Goal: Information Seeking & Learning: Learn about a topic

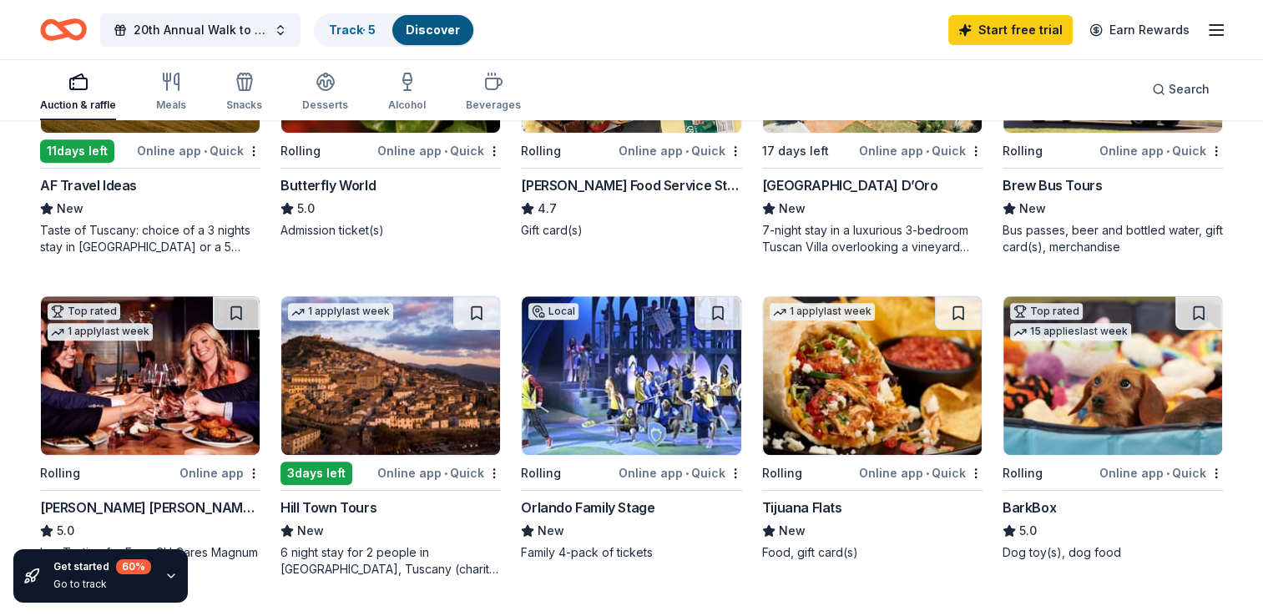
scroll to position [835, 0]
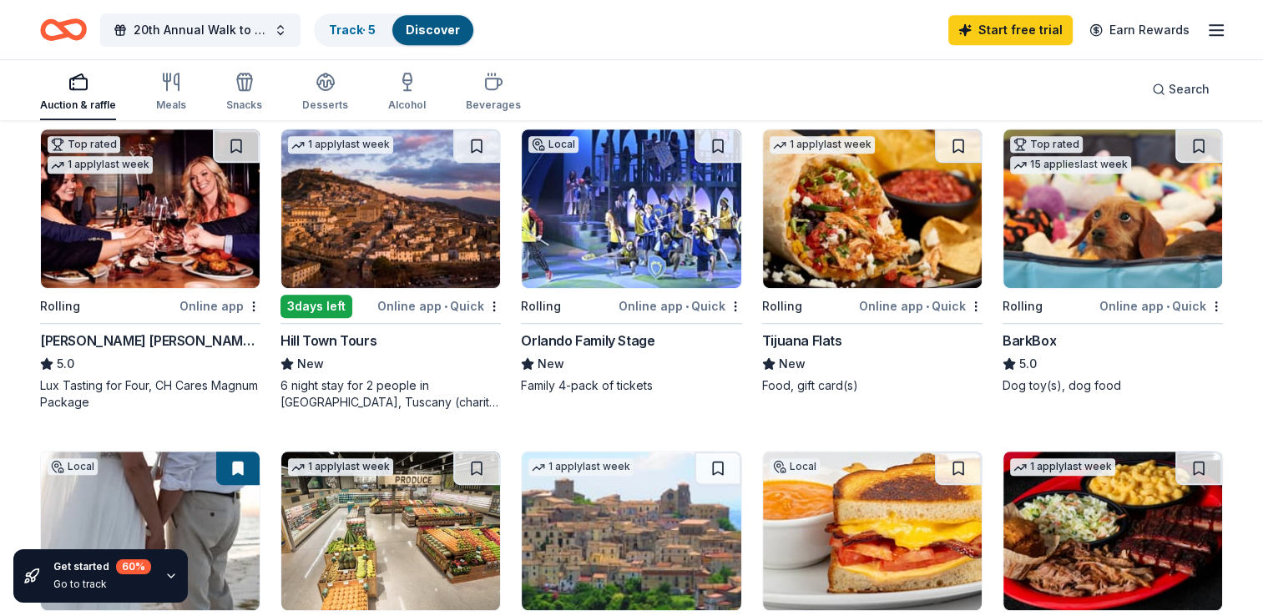
click at [217, 296] on div "Online app" at bounding box center [219, 306] width 81 height 21
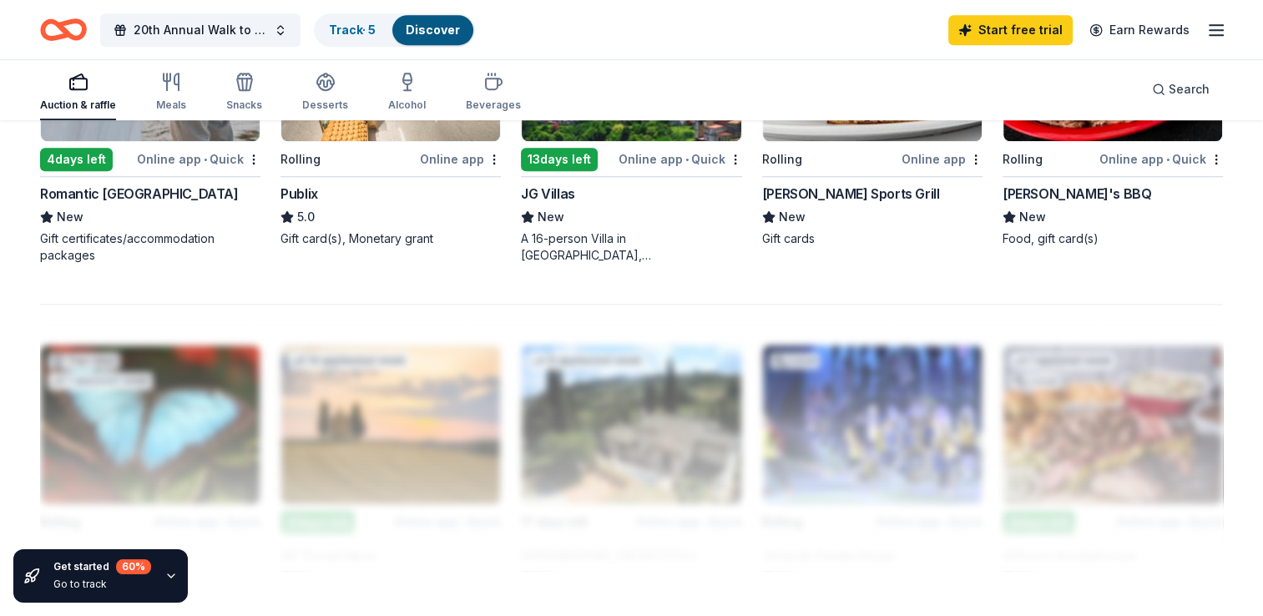
scroll to position [1169, 0]
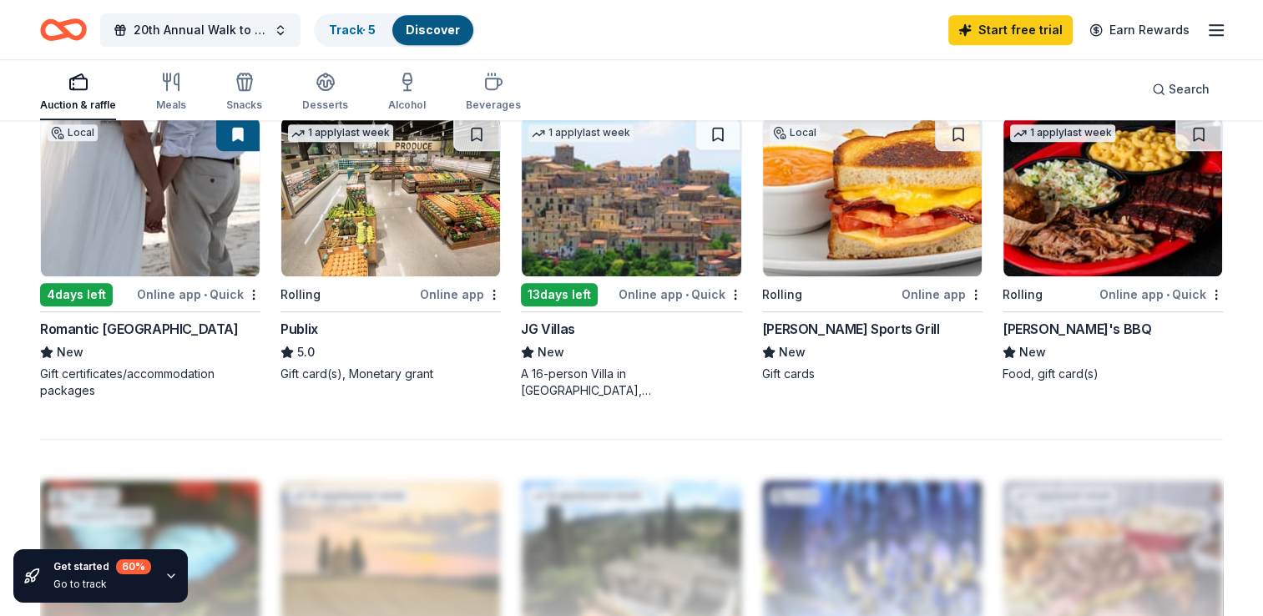
click at [550, 540] on div at bounding box center [631, 572] width 1183 height 267
click at [437, 529] on div at bounding box center [631, 572] width 1183 height 267
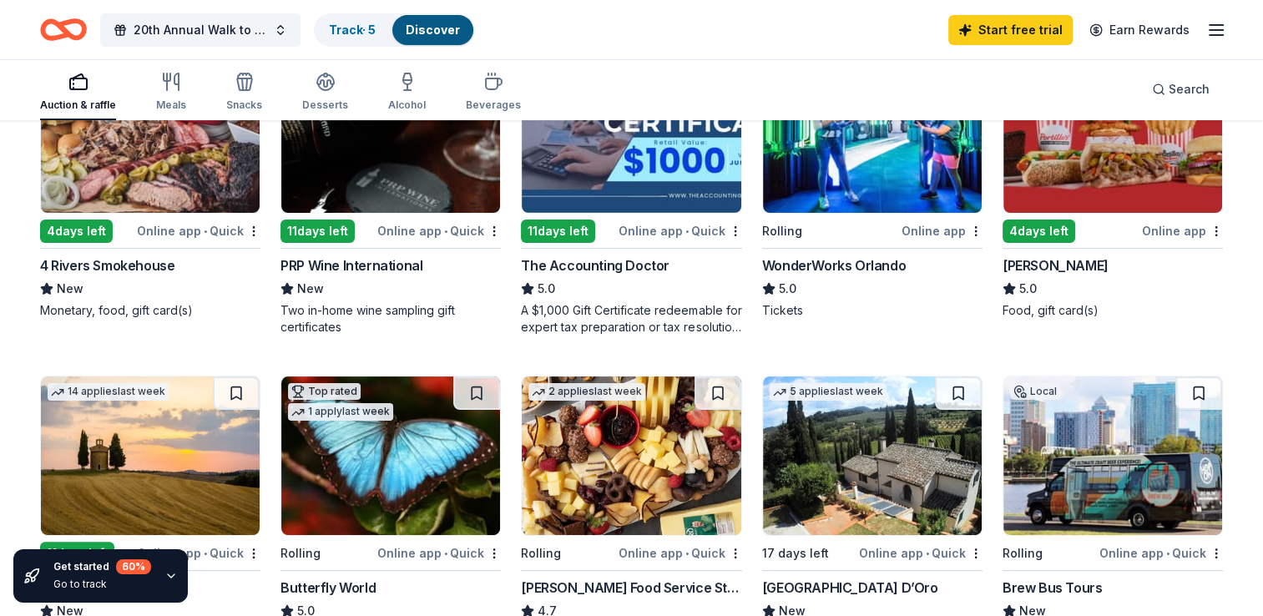
scroll to position [0, 0]
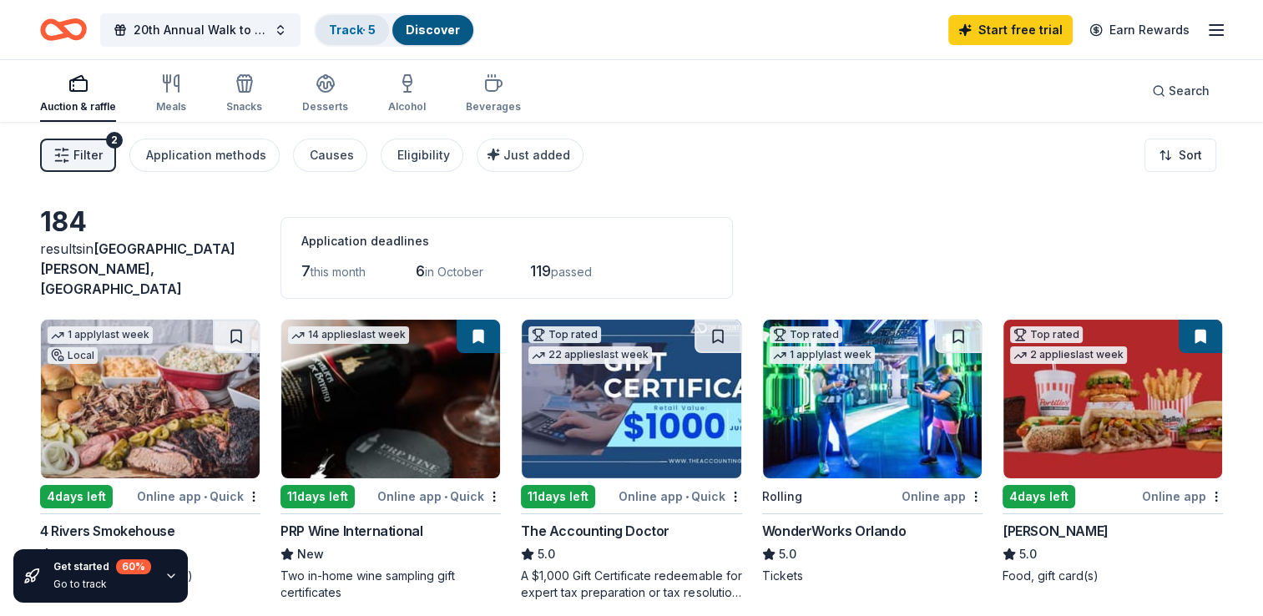
click at [343, 33] on link "Track · 5" at bounding box center [352, 30] width 47 height 14
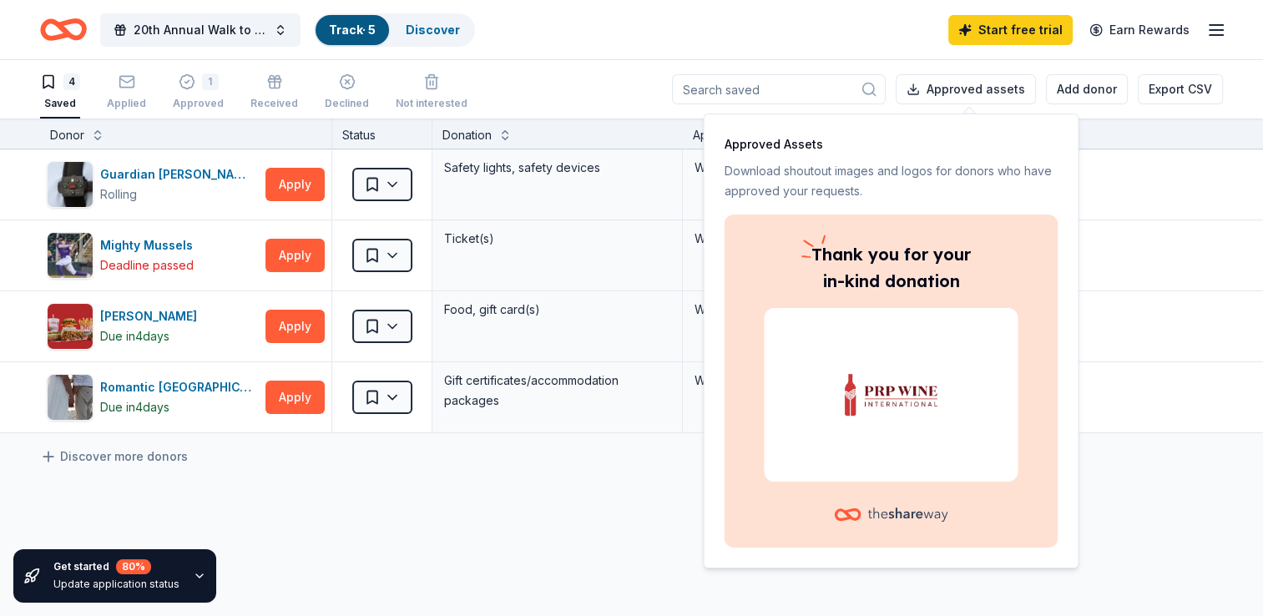
click at [1042, 142] on p "Approved Assets" at bounding box center [891, 144] width 334 height 20
click at [1124, 533] on div "Guardian Angel Device Rolling Apply Saved Safety lights, safety devices Website…" at bounding box center [653, 448] width 1307 height 598
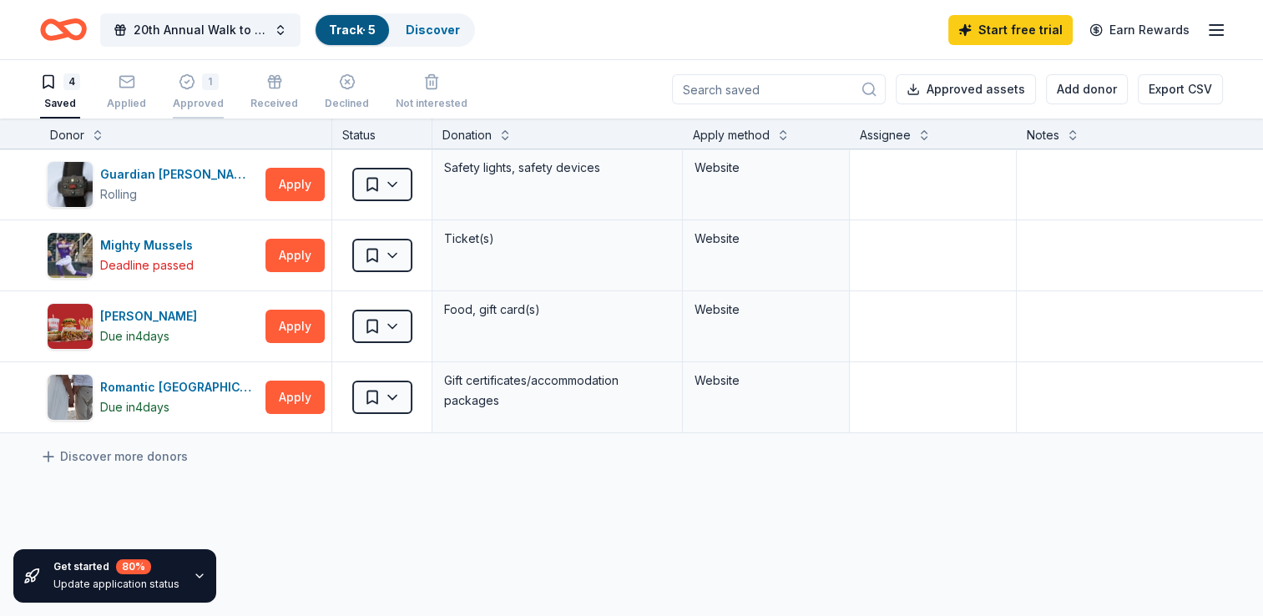
click at [210, 78] on div "1" at bounding box center [210, 81] width 17 height 17
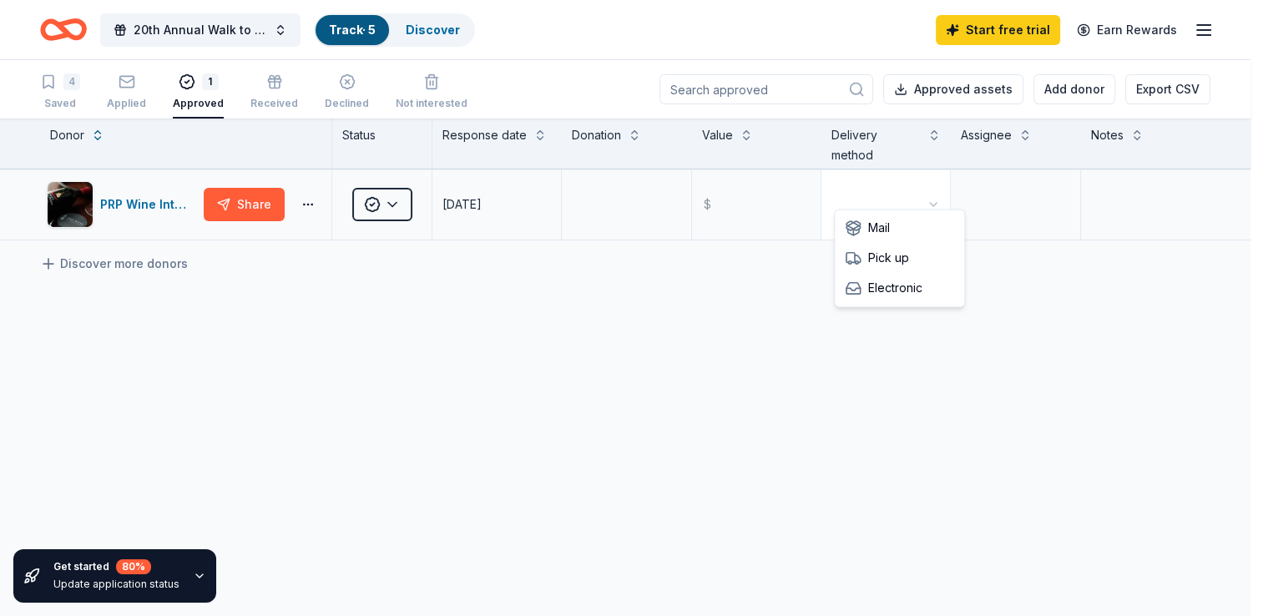
click at [936, 190] on html "20th Annual Walk to Prevent Child Abuse Track · 5 Discover Start free trial Ear…" at bounding box center [631, 308] width 1263 height 616
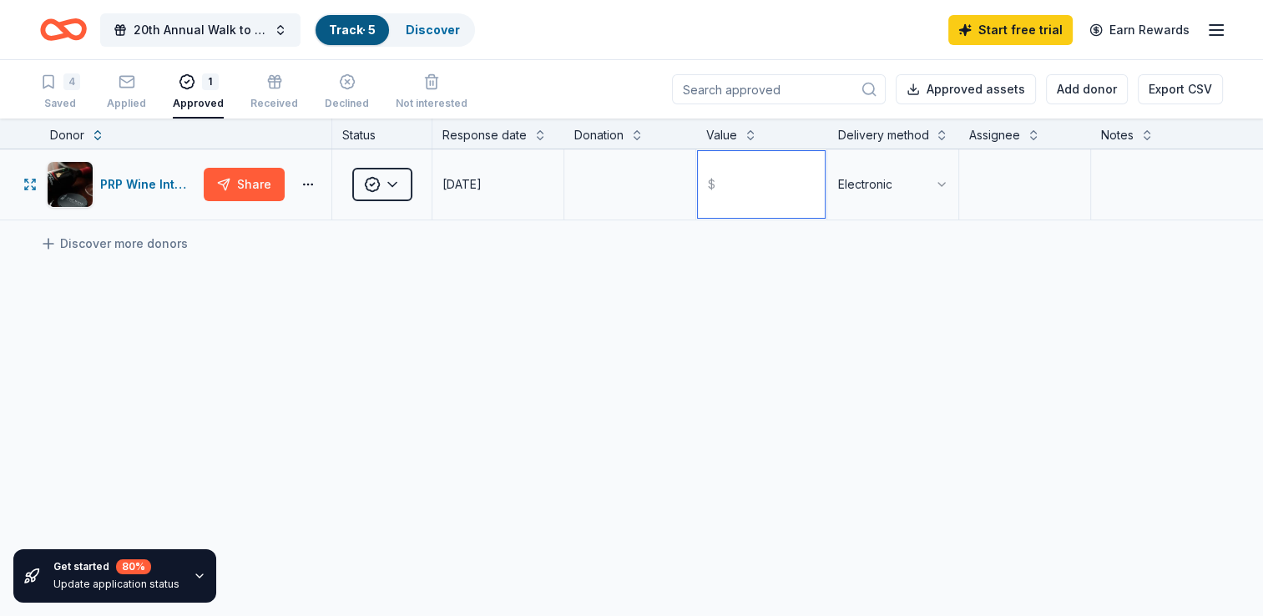
click at [751, 167] on input "text" at bounding box center [762, 184] width 128 height 67
click at [711, 365] on div "PRP Wine International Share Approved 09/16/2025 $ Electronic Discover more don…" at bounding box center [631, 341] width 1263 height 385
click at [612, 193] on textarea at bounding box center [630, 184] width 128 height 67
click at [1015, 179] on textarea at bounding box center [1025, 184] width 128 height 67
click at [1158, 166] on textarea at bounding box center [1157, 184] width 129 height 67
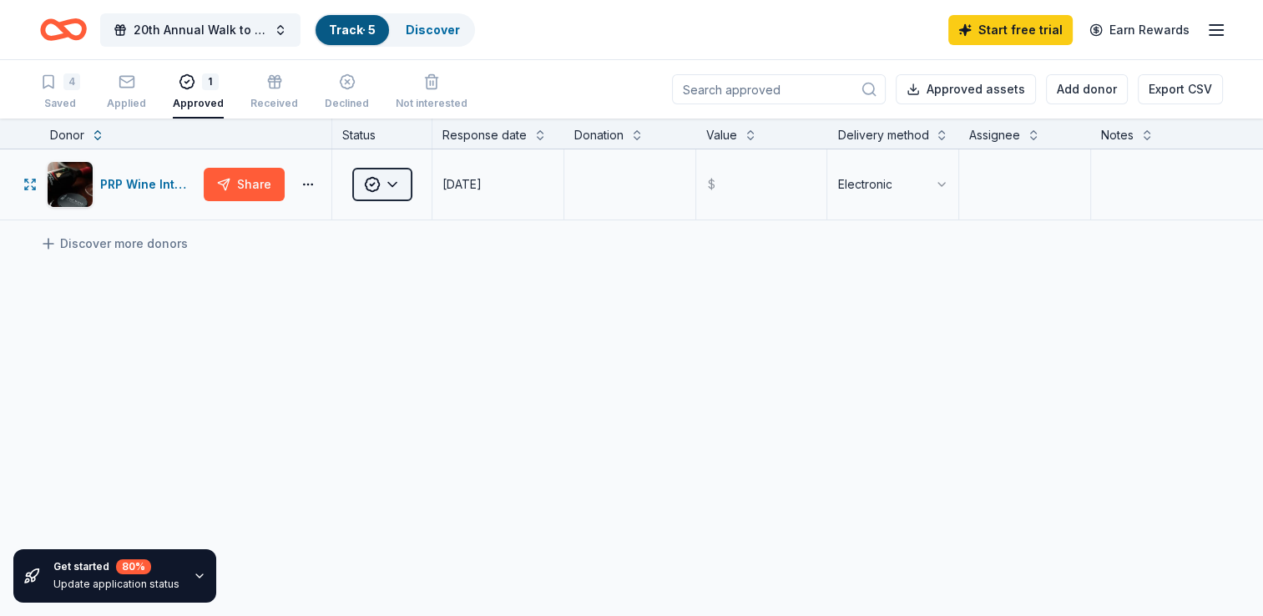
click at [397, 189] on html "20th Annual Walk to Prevent Child Abuse Track · 5 Discover Start free trial Ear…" at bounding box center [631, 308] width 1263 height 616
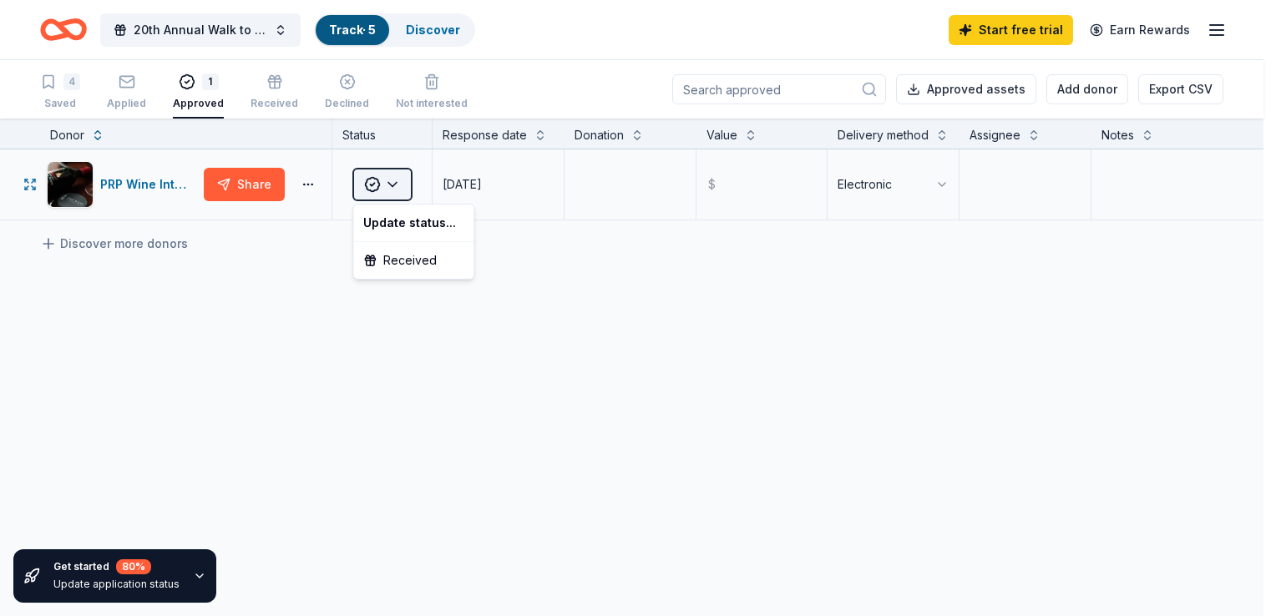
click at [397, 189] on html "20th Annual Walk to Prevent Child Abuse Track · 5 Discover Start free trial Ear…" at bounding box center [638, 308] width 1276 height 616
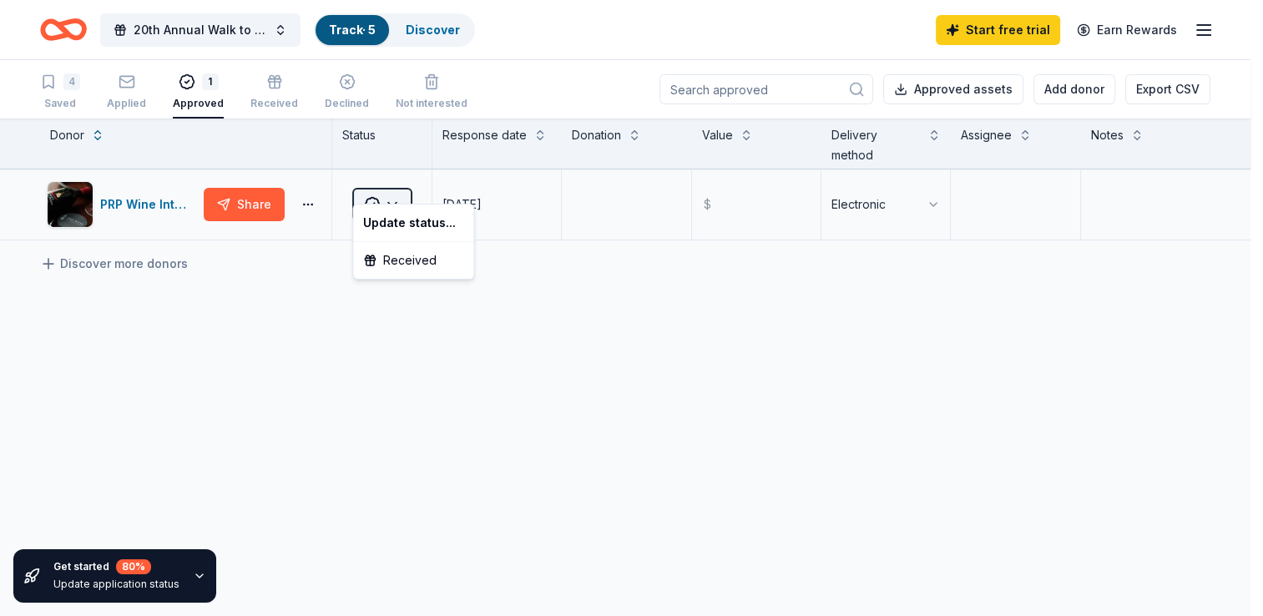
click at [397, 189] on html "20th Annual Walk to Prevent Child Abuse Track · 5 Discover Start free trial Ear…" at bounding box center [631, 308] width 1263 height 616
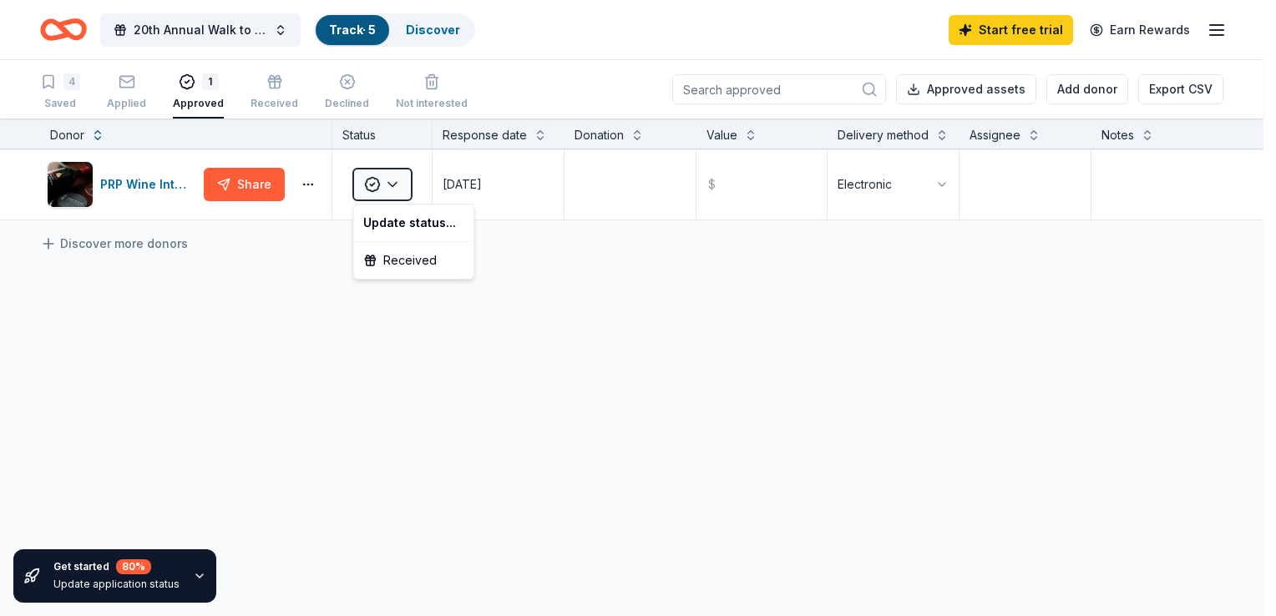
click at [381, 351] on html "20th Annual Walk to Prevent Child Abuse Track · 5 Discover Start free trial Ear…" at bounding box center [638, 308] width 1276 height 616
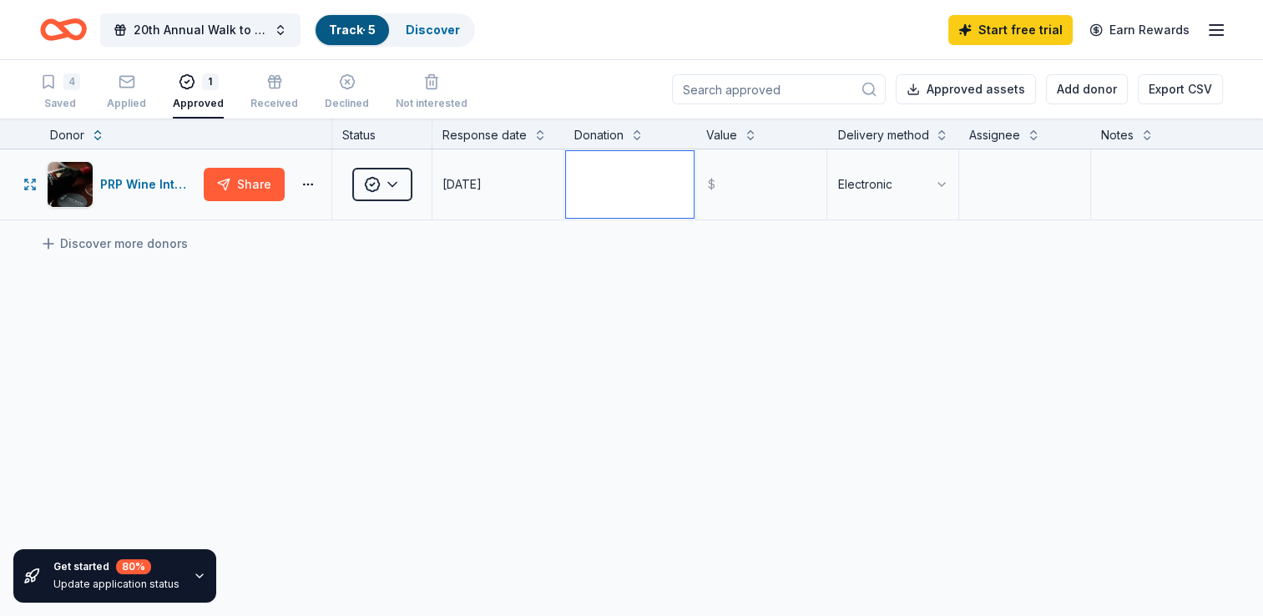
click at [613, 184] on textarea at bounding box center [630, 184] width 128 height 67
click at [752, 193] on input "text" at bounding box center [762, 184] width 128 height 67
click at [1021, 190] on textarea at bounding box center [1025, 184] width 128 height 67
click at [1150, 175] on textarea at bounding box center [1157, 184] width 129 height 67
click at [990, 92] on button "Approved assets" at bounding box center [966, 89] width 140 height 30
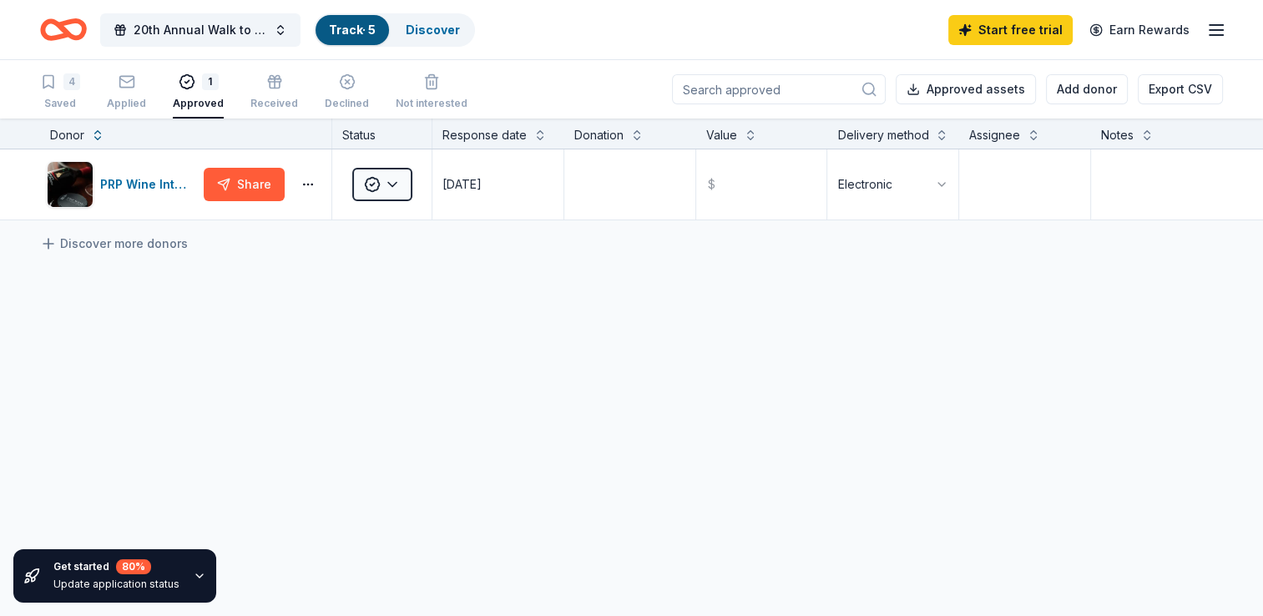
click at [681, 35] on div "20th Annual Walk to Prevent Child Abuse Track · 5 Discover Start free trial Ear…" at bounding box center [631, 29] width 1183 height 39
click at [174, 185] on div "PRP Wine International" at bounding box center [148, 184] width 97 height 20
click at [63, 91] on div "4 Saved" at bounding box center [60, 91] width 40 height 37
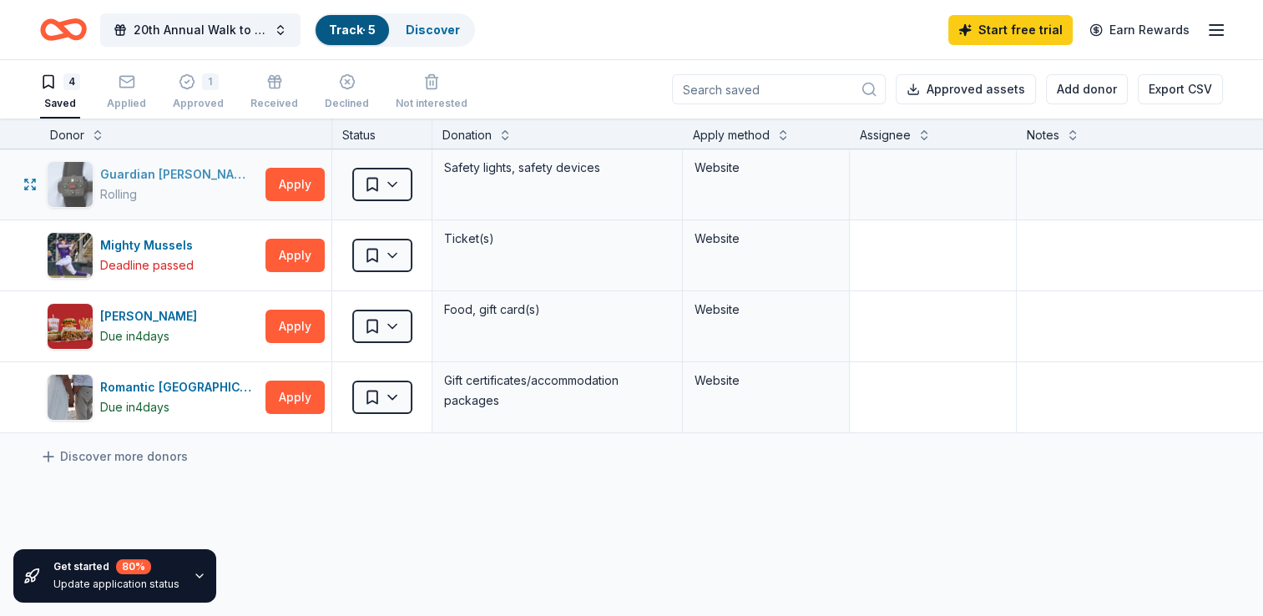
click at [184, 170] on div "Guardian Angel Device" at bounding box center [179, 174] width 159 height 20
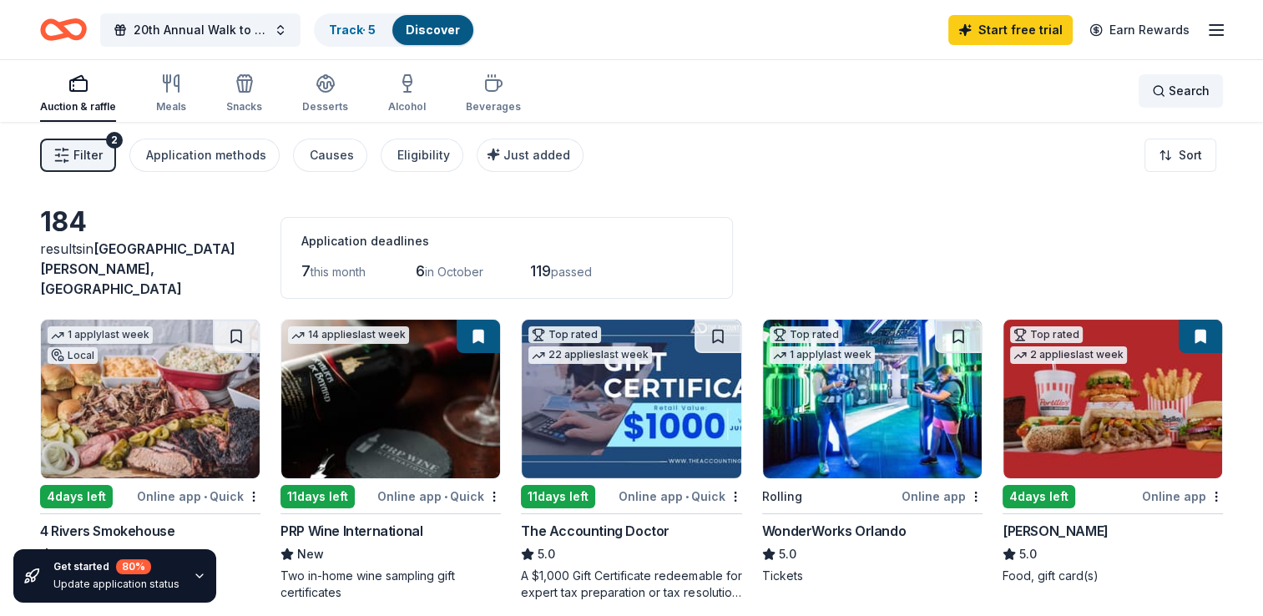
click at [1206, 92] on span "Search" at bounding box center [1189, 91] width 41 height 20
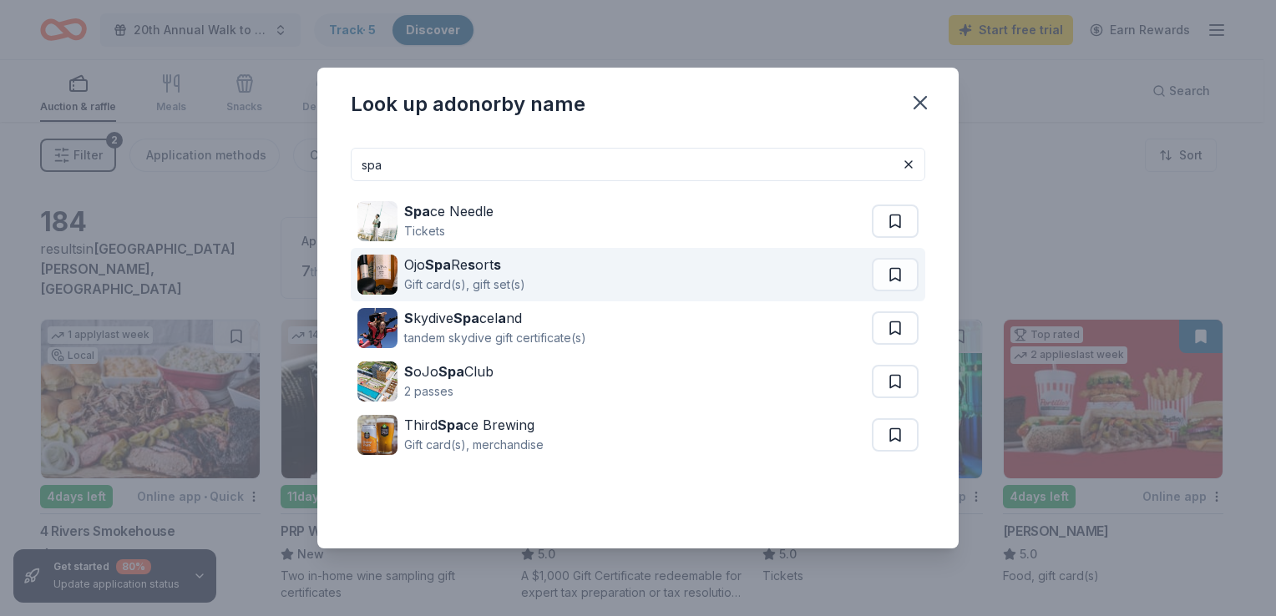
click at [562, 269] on div "Ojo Spa Re s ort s Gift card(s), gift set(s)" at bounding box center [614, 274] width 514 height 53
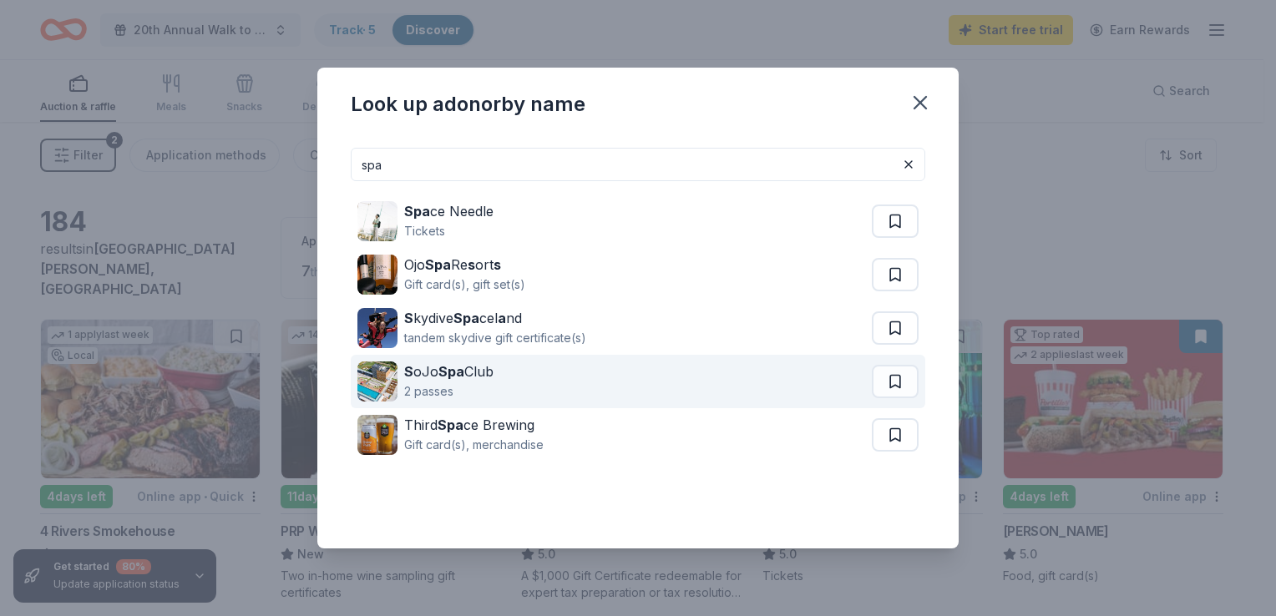
click at [489, 397] on div "2 passes" at bounding box center [448, 392] width 89 height 20
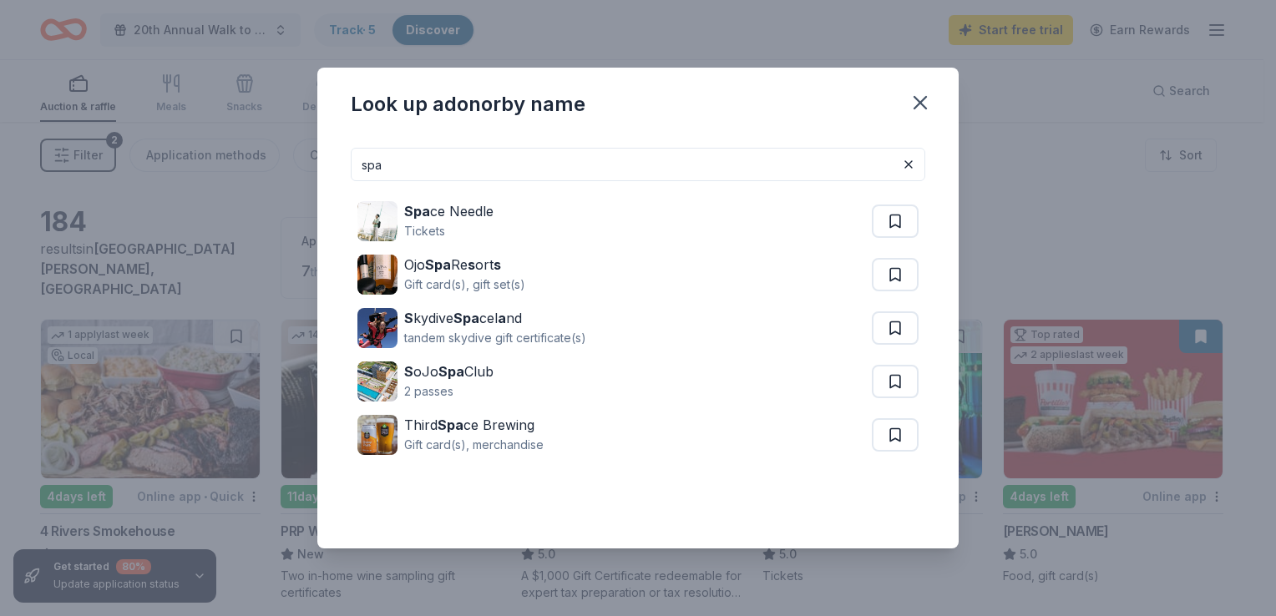
click at [429, 159] on input "spa" at bounding box center [638, 164] width 574 height 33
type input "s"
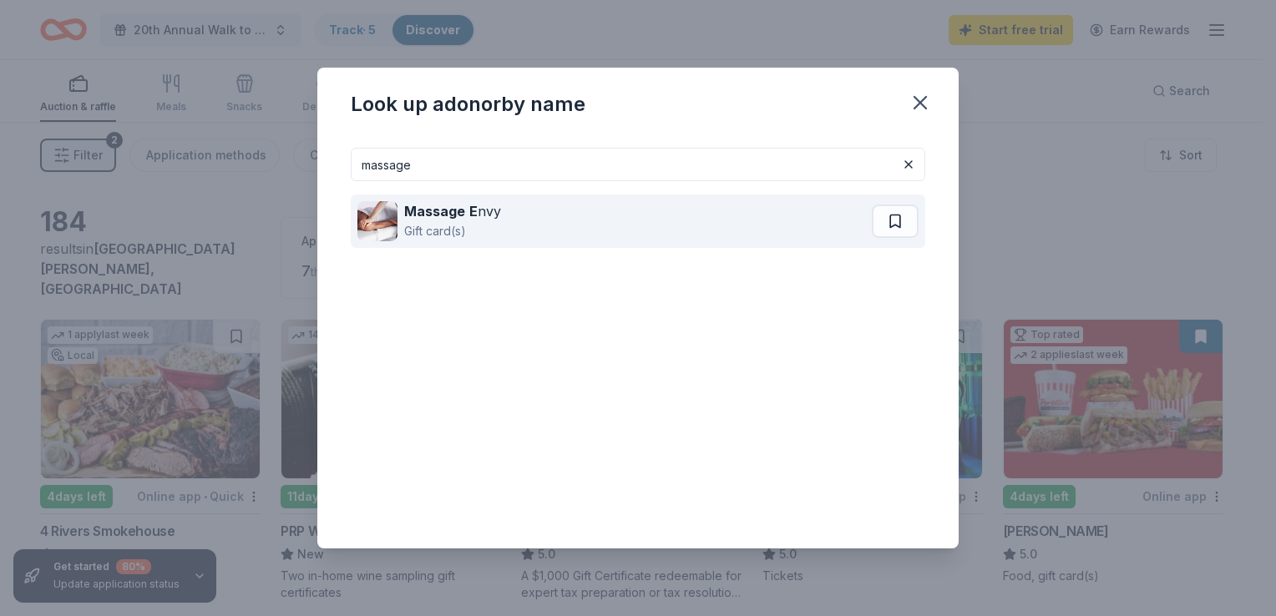
type input "massage"
click at [447, 226] on div "Gift card(s)" at bounding box center [452, 231] width 97 height 20
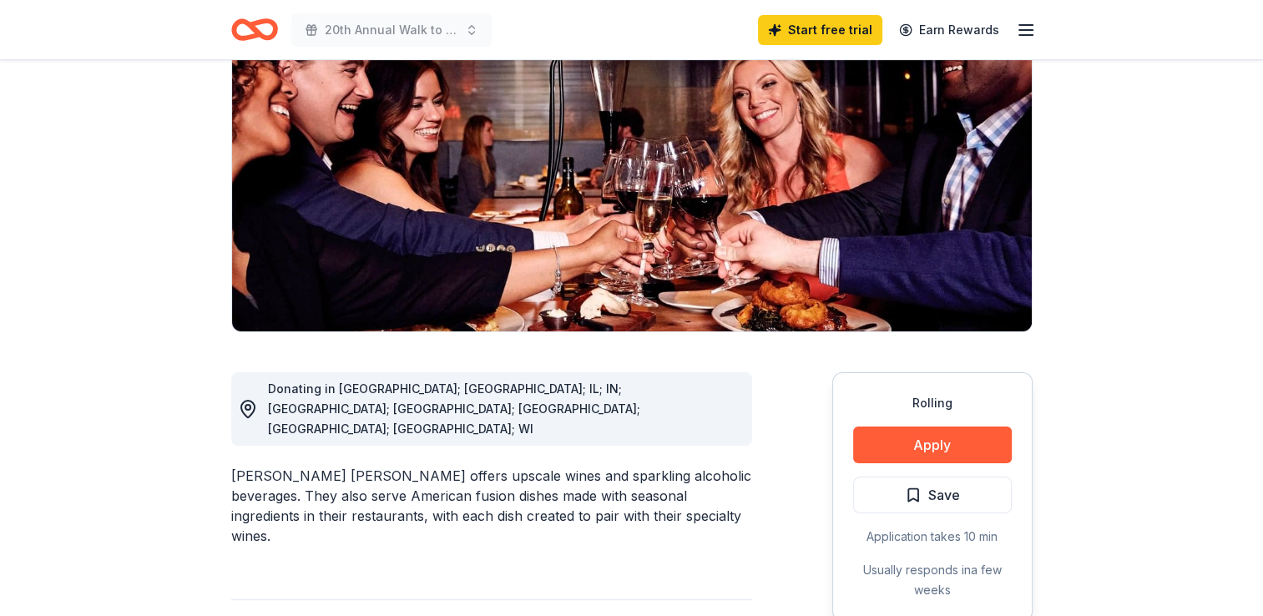
scroll to position [250, 0]
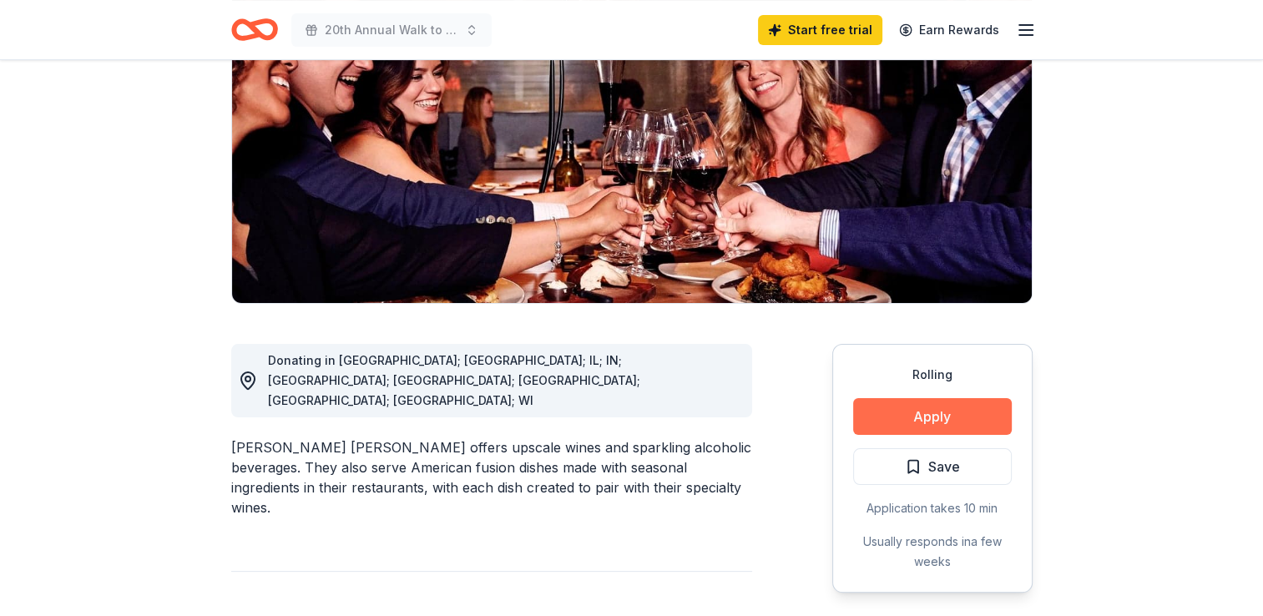
click at [897, 398] on button "Apply" at bounding box center [932, 416] width 159 height 37
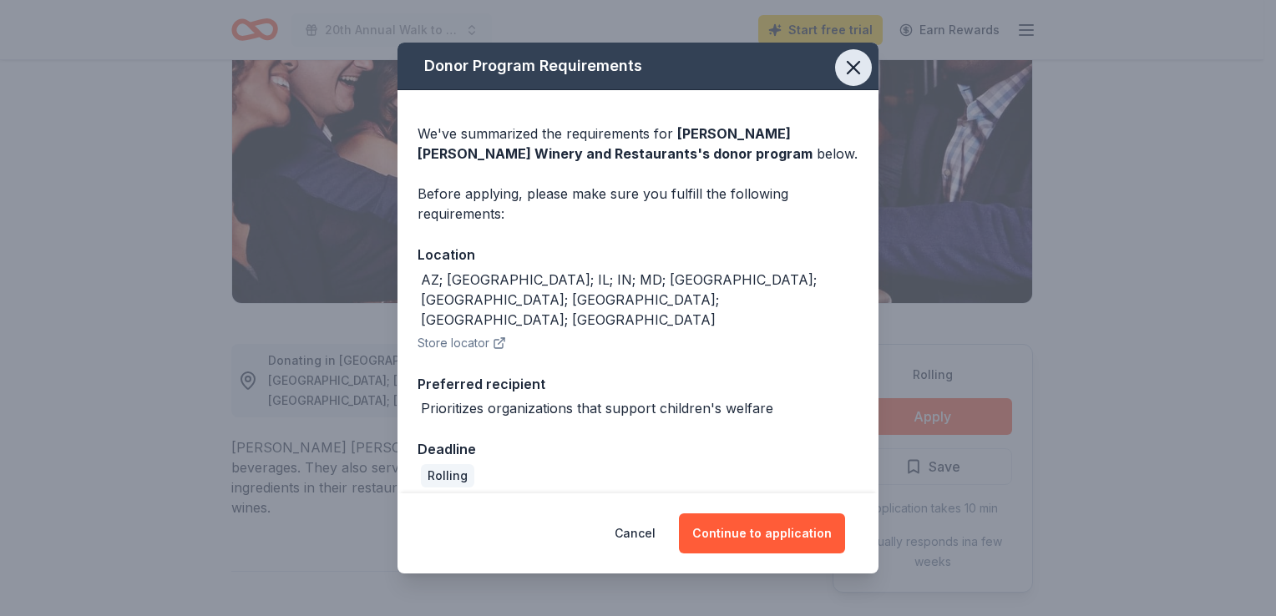
click at [855, 73] on icon "button" at bounding box center [853, 68] width 12 height 12
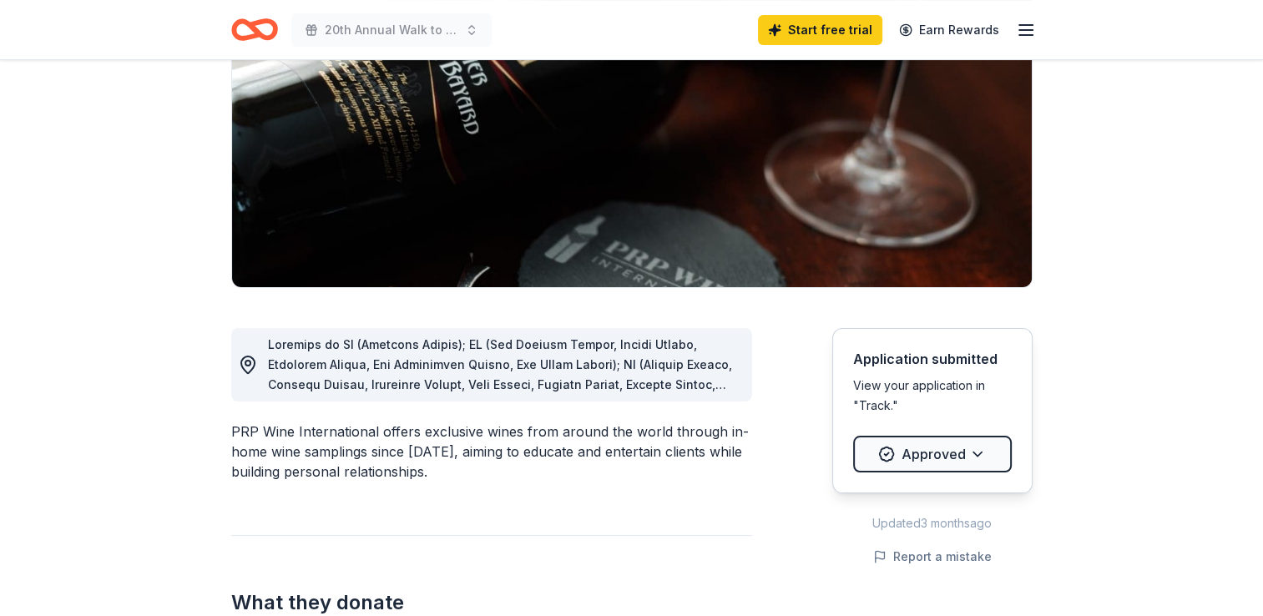
scroll to position [250, 0]
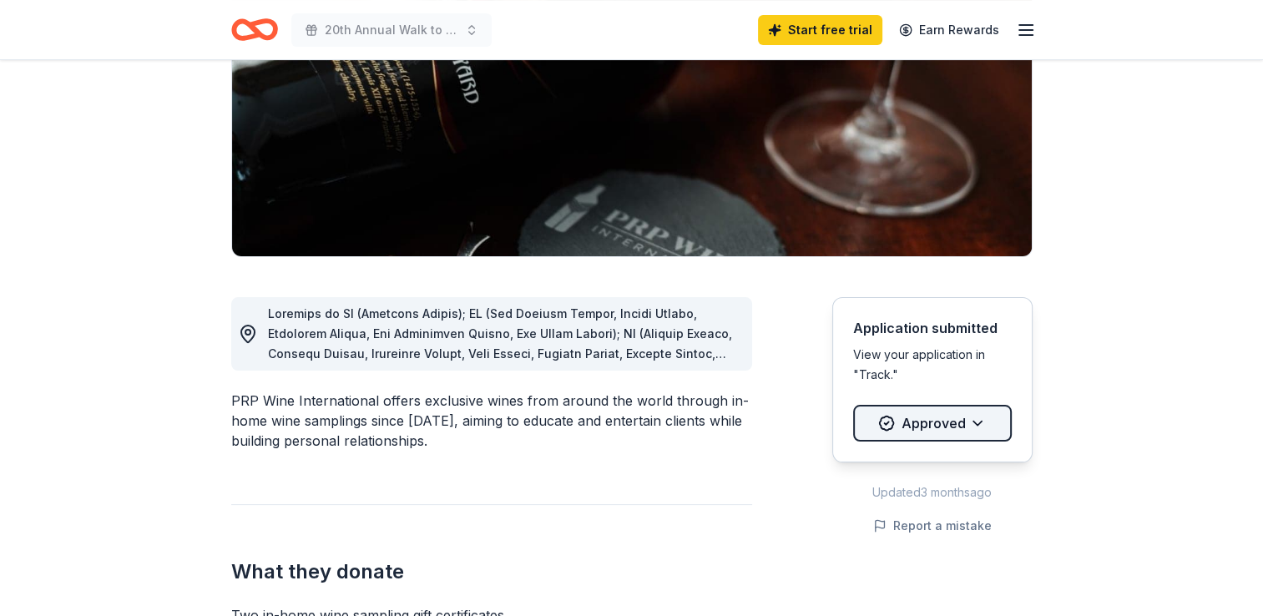
click at [993, 366] on html "20th Annual Walk to Prevent Child Abuse Start free trial Earn Rewards Due in 11…" at bounding box center [631, 58] width 1263 height 616
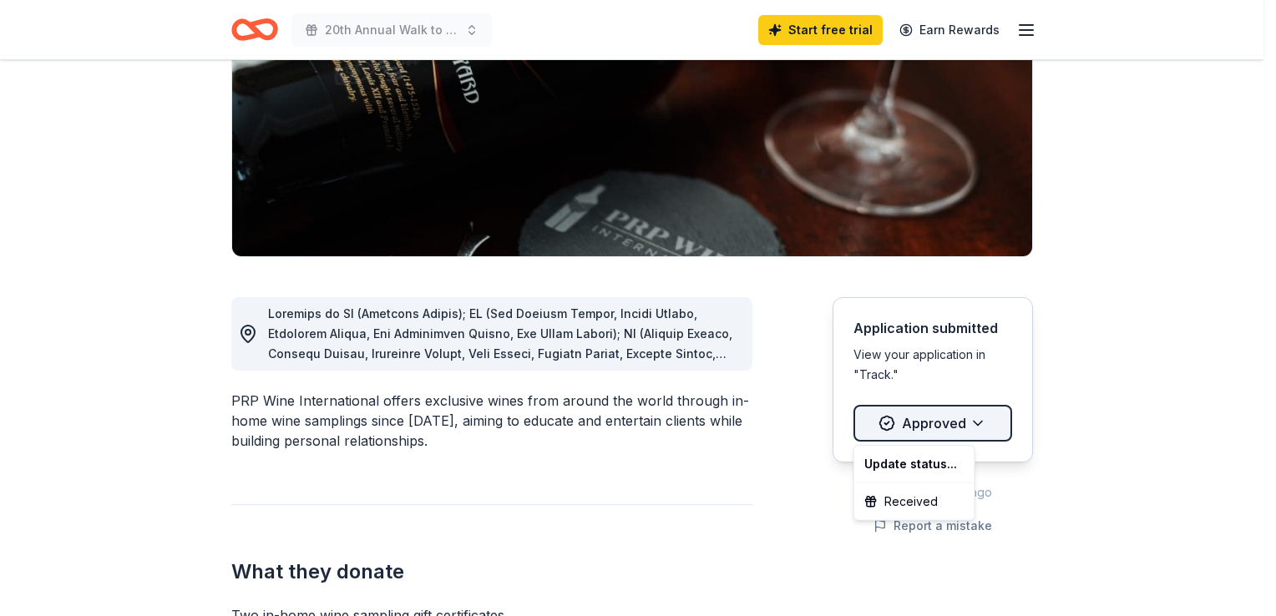
click at [993, 366] on html "20th Annual Walk to Prevent Child Abuse Start free trial Earn Rewards Due in 11…" at bounding box center [638, 58] width 1276 height 616
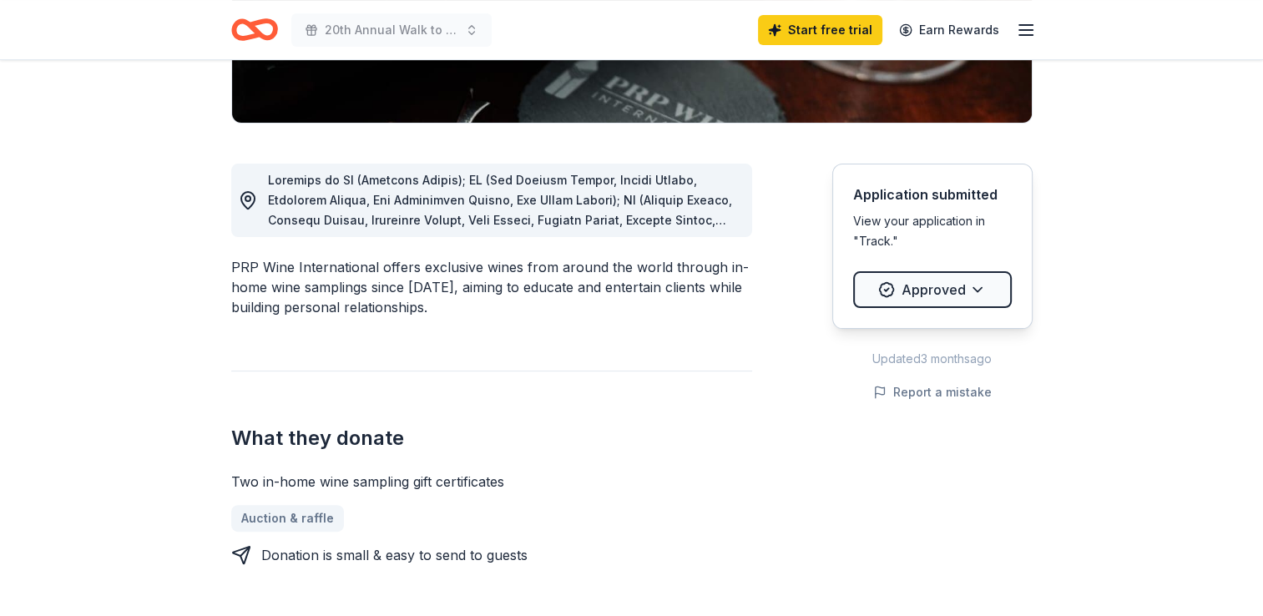
scroll to position [217, 0]
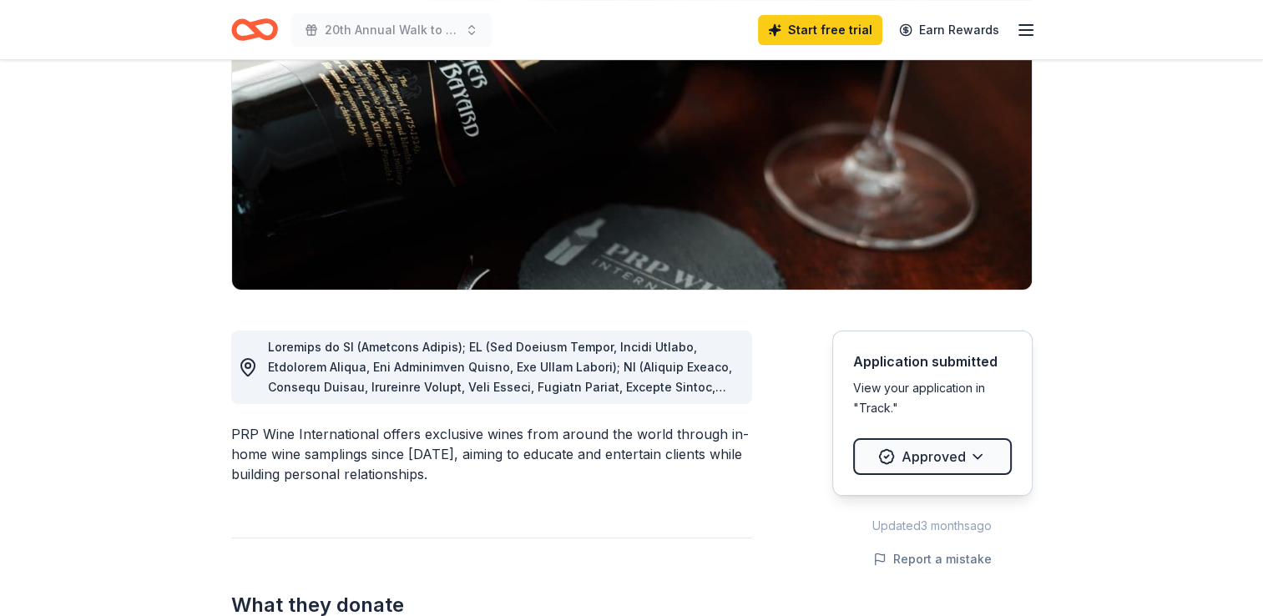
click at [580, 373] on div at bounding box center [503, 367] width 471 height 60
click at [713, 388] on span at bounding box center [503, 577] width 471 height 475
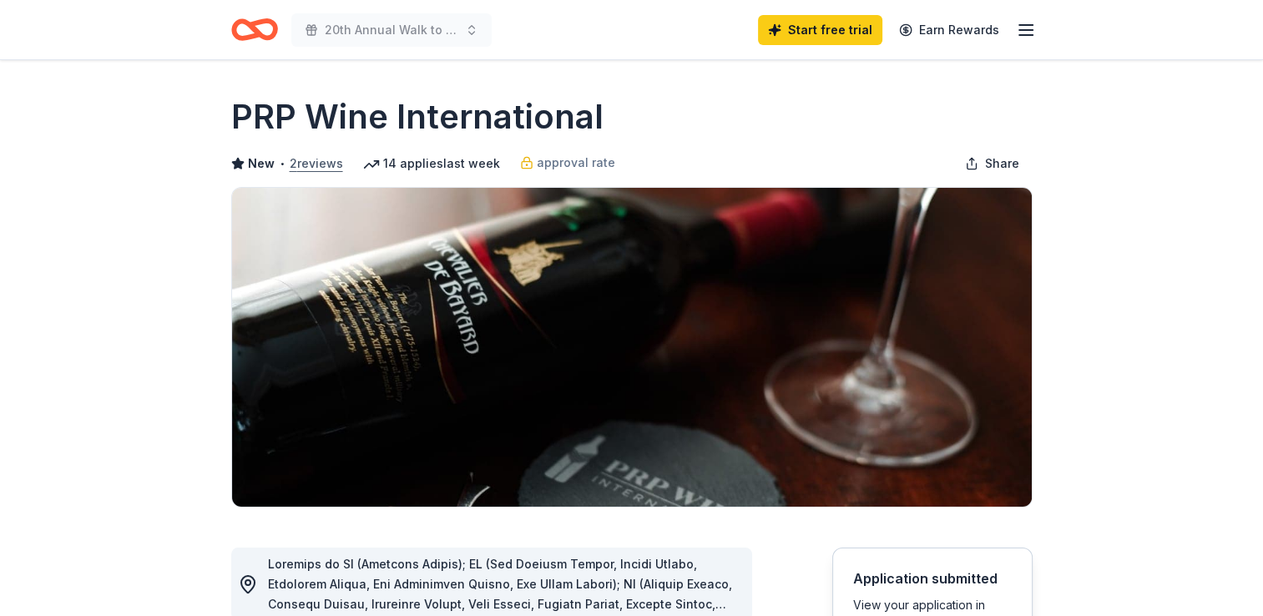
click at [310, 160] on button "2 reviews" at bounding box center [316, 164] width 53 height 20
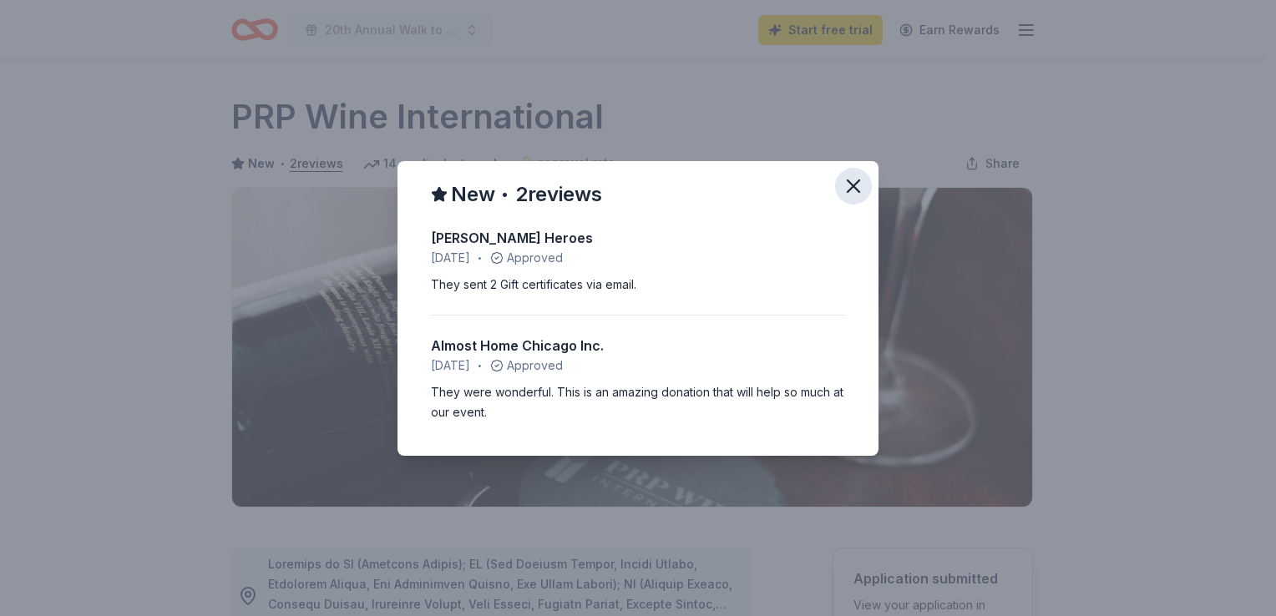
click at [857, 193] on icon "button" at bounding box center [852, 185] width 23 height 23
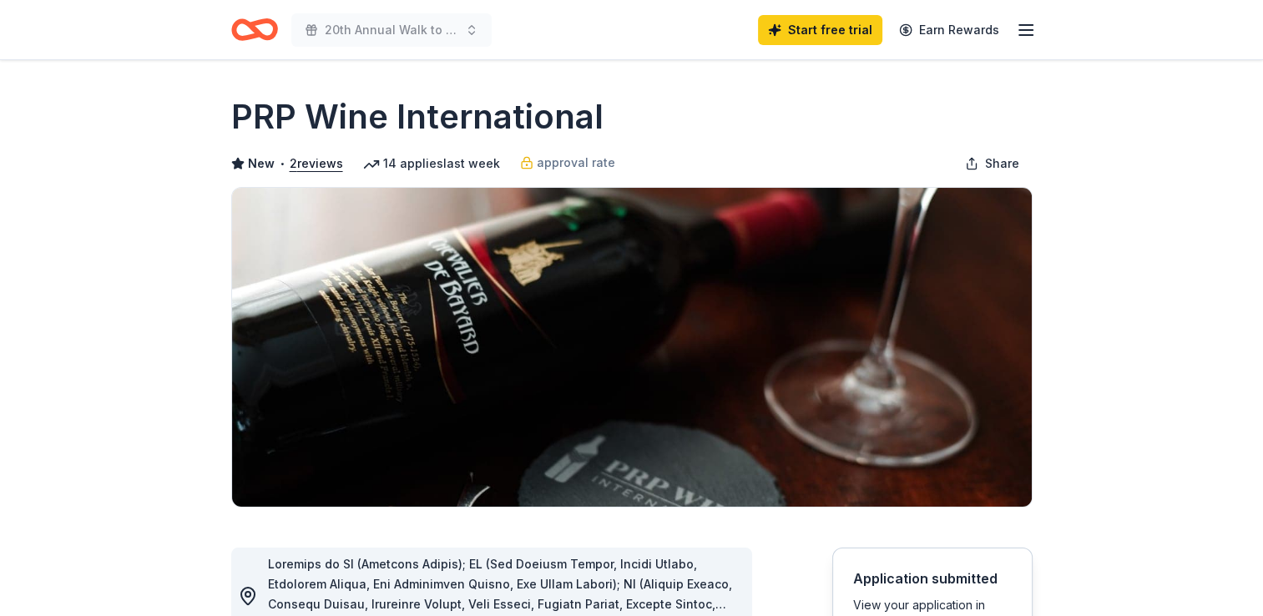
click at [1034, 24] on icon "button" at bounding box center [1026, 30] width 20 height 20
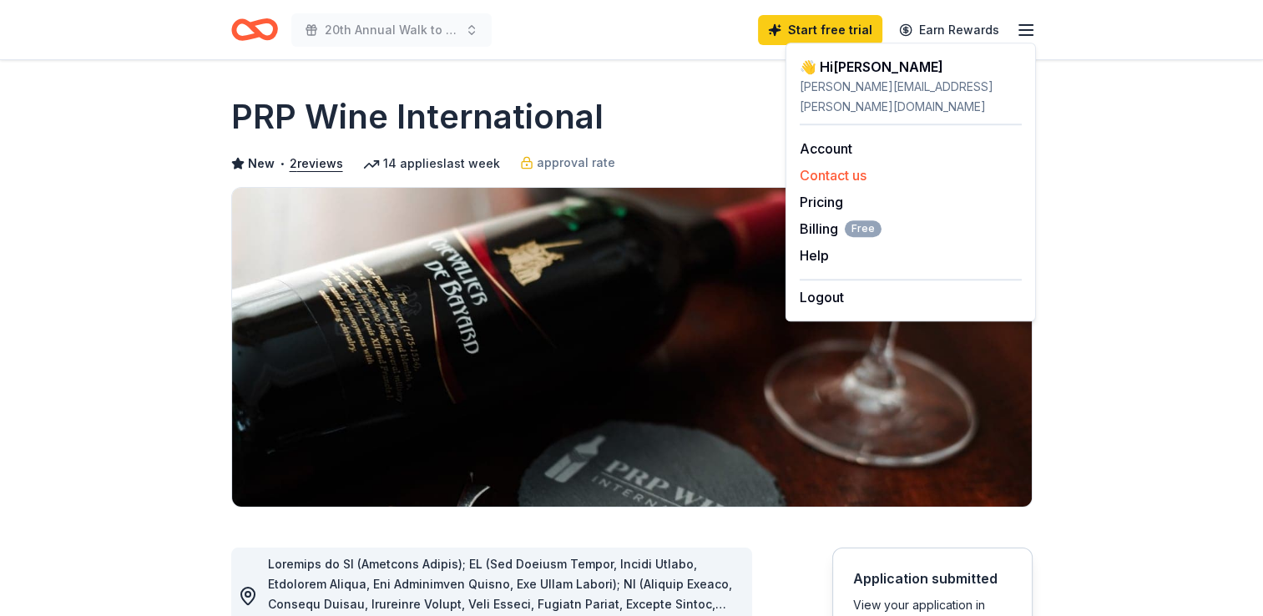
click at [835, 165] on button "Contact us" at bounding box center [833, 175] width 67 height 20
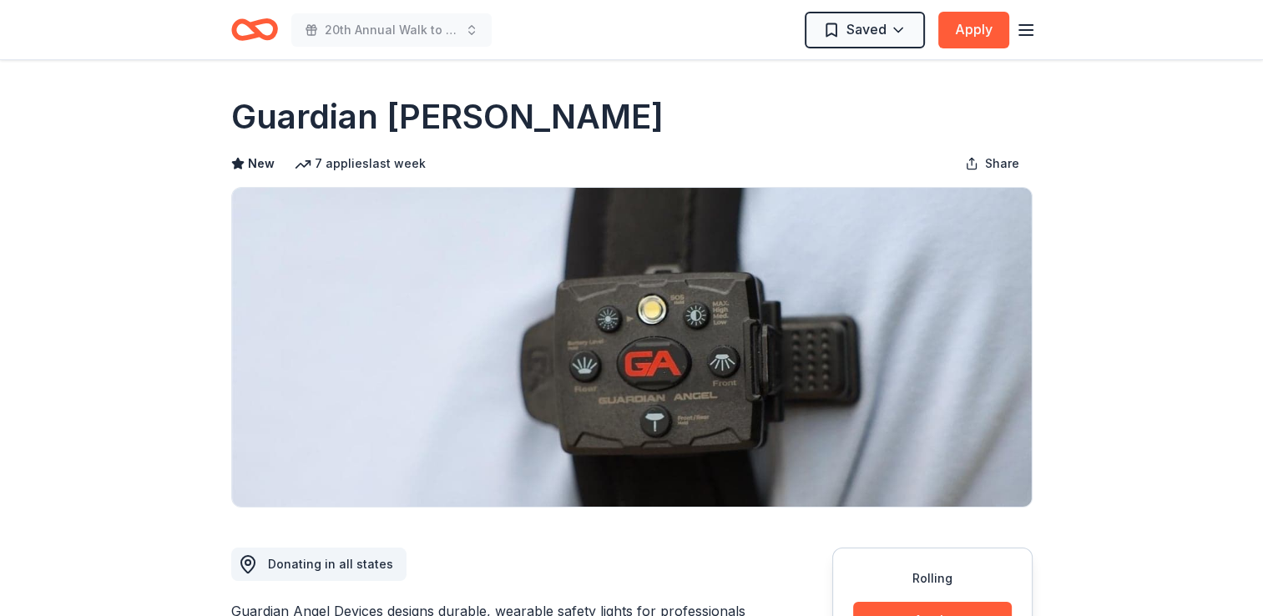
scroll to position [83, 0]
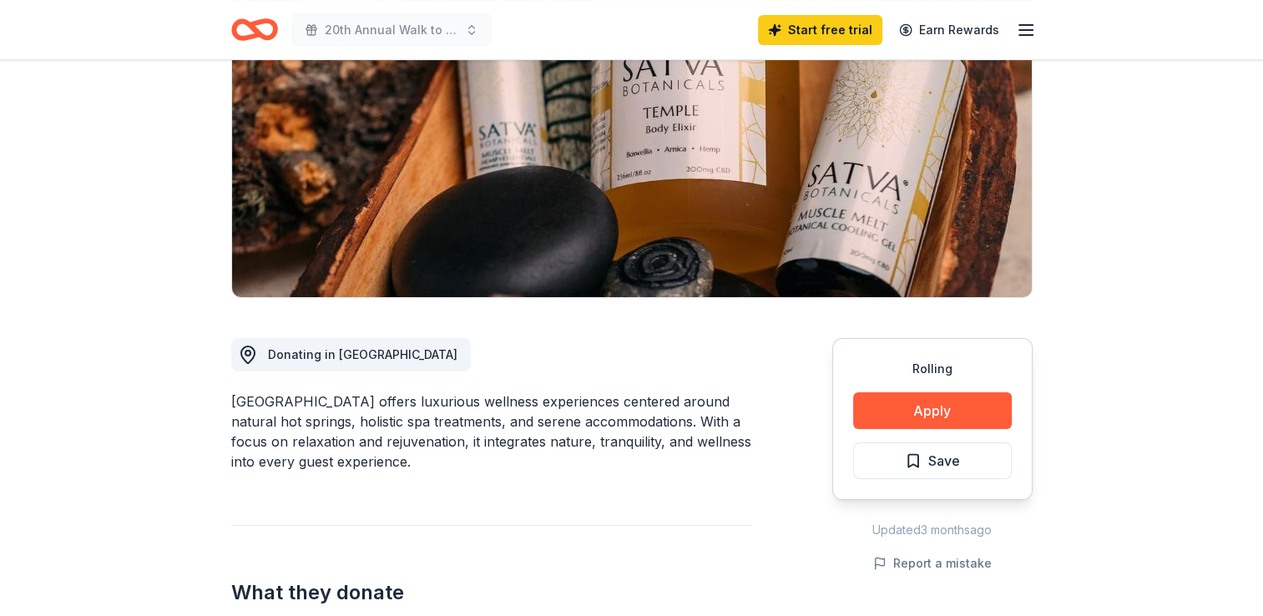
scroll to position [167, 0]
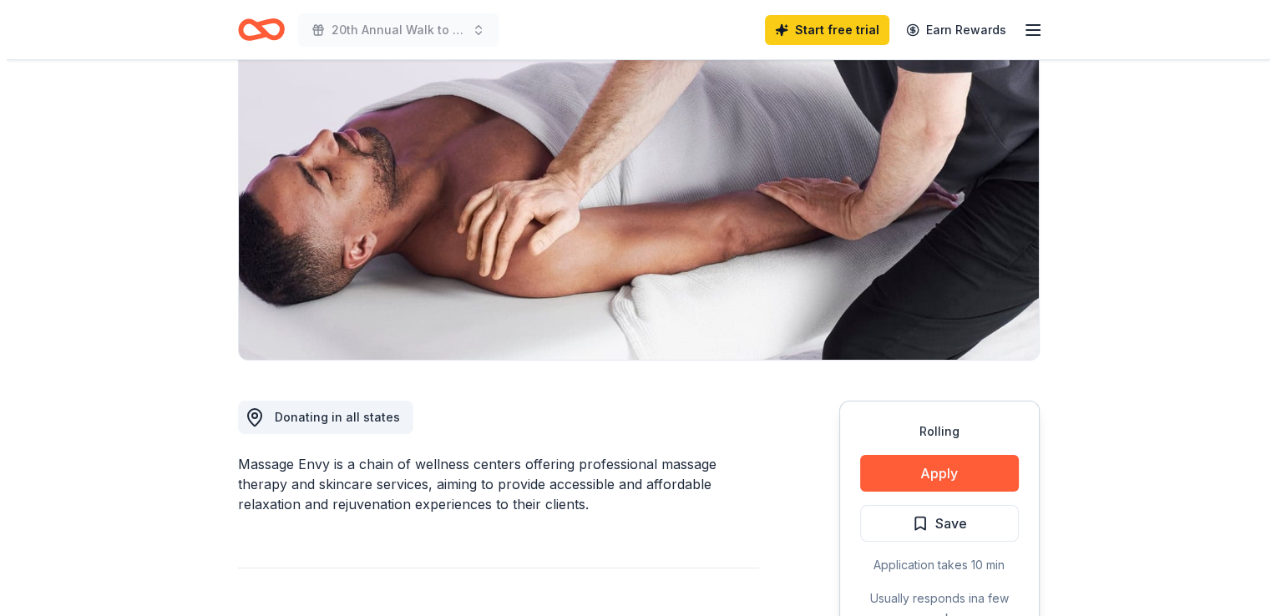
scroll to position [250, 0]
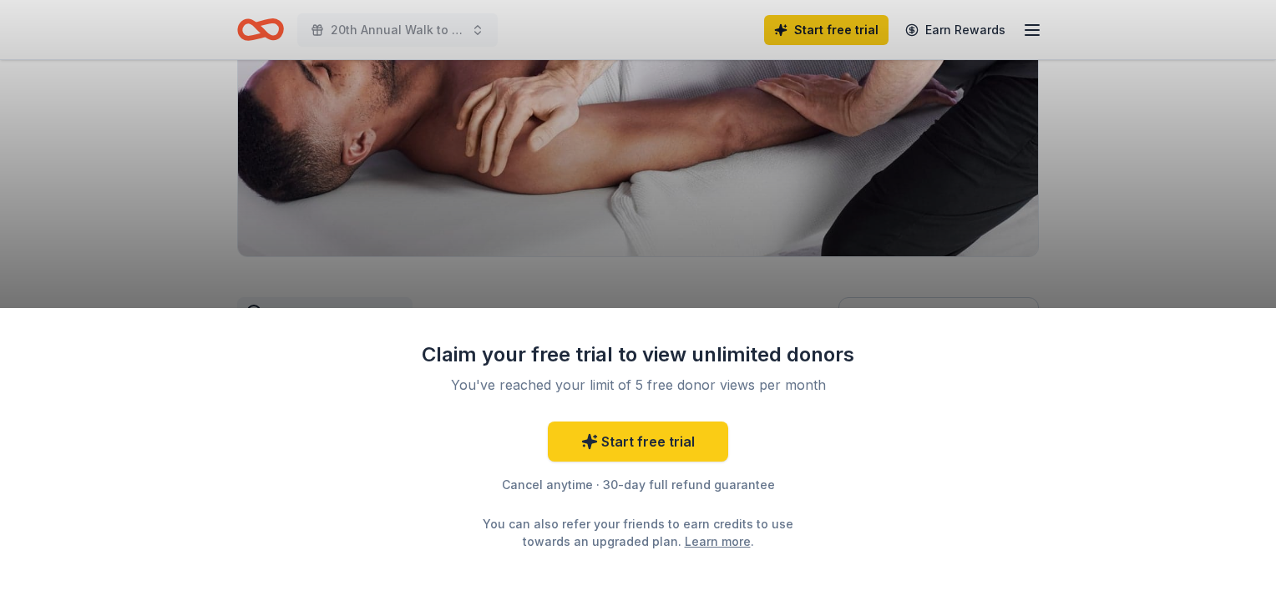
click at [668, 285] on div "Claim your free trial to view unlimited donors You've reached your limit of 5 f…" at bounding box center [638, 308] width 1276 height 616
click at [614, 289] on div "Claim your free trial to view unlimited donors You've reached your limit of 5 f…" at bounding box center [638, 308] width 1276 height 616
click at [1203, 163] on div "Claim your free trial to view unlimited donors You've reached your limit of 5 f…" at bounding box center [638, 308] width 1276 height 616
click at [1127, 197] on div "Claim your free trial to view unlimited donors You've reached your limit of 5 f…" at bounding box center [638, 308] width 1276 height 616
click at [1123, 225] on div "Claim your free trial to view unlimited donors You've reached your limit of 5 f…" at bounding box center [638, 308] width 1276 height 616
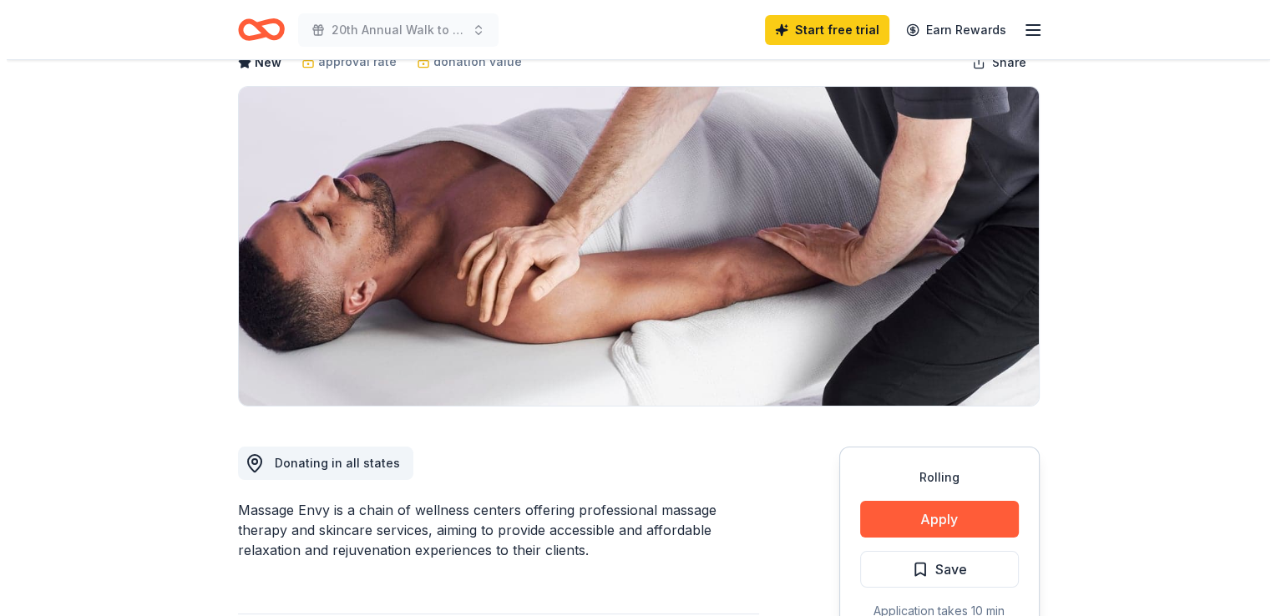
scroll to position [250, 0]
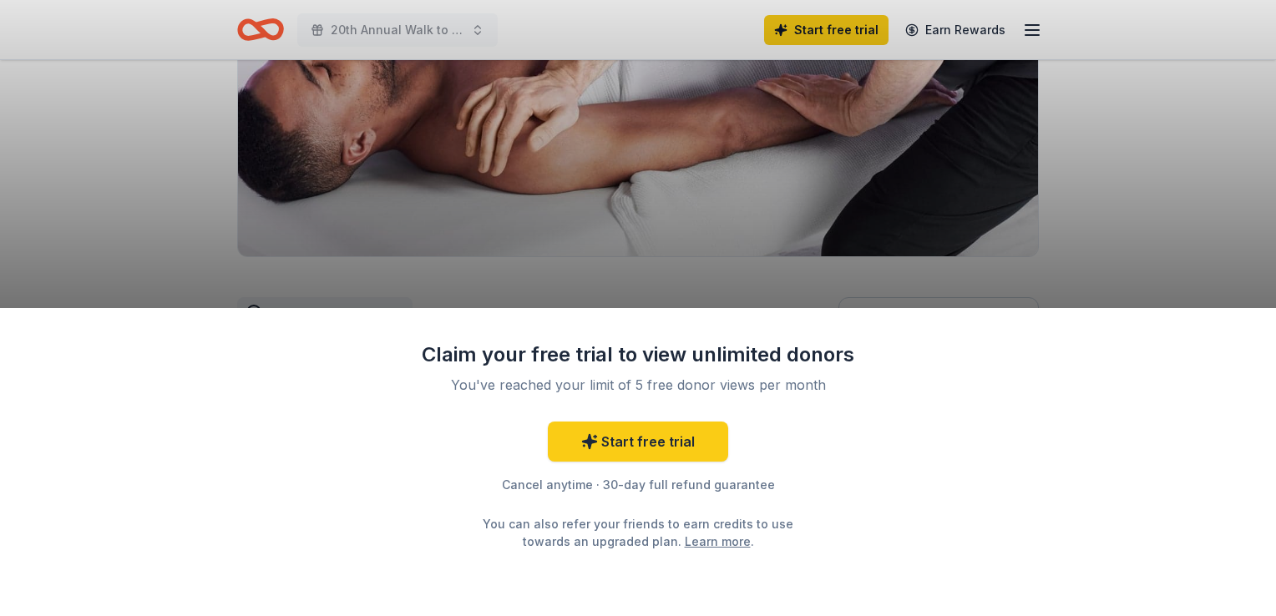
click at [1031, 257] on div "Claim your free trial to view unlimited donors You've reached your limit of 5 f…" at bounding box center [638, 308] width 1276 height 616
